Goal: Task Accomplishment & Management: Manage account settings

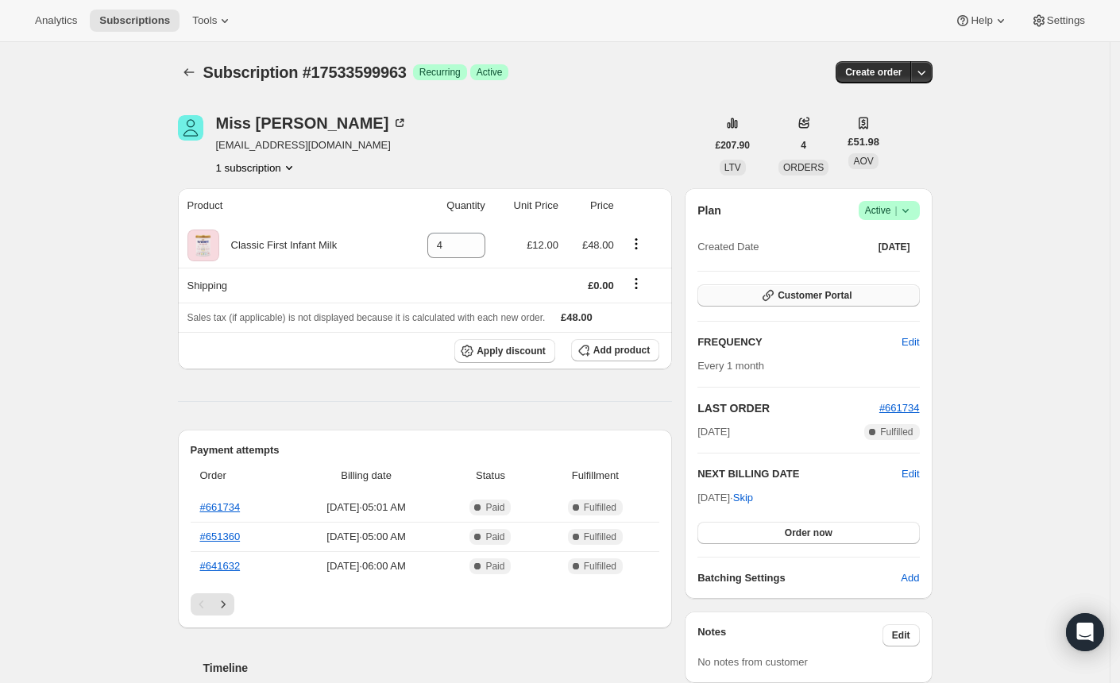
click at [747, 296] on button "Customer Portal" at bounding box center [809, 295] width 222 height 22
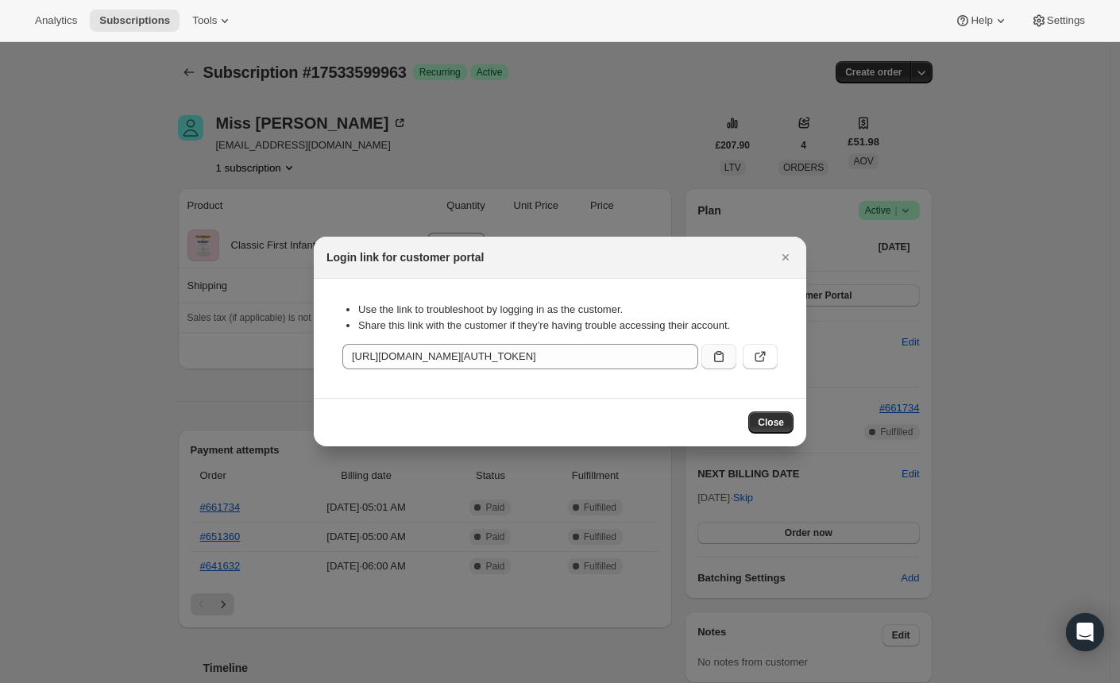
click at [711, 359] on icon ":rbv:" at bounding box center [719, 357] width 16 height 16
